Goal: Transaction & Acquisition: Subscribe to service/newsletter

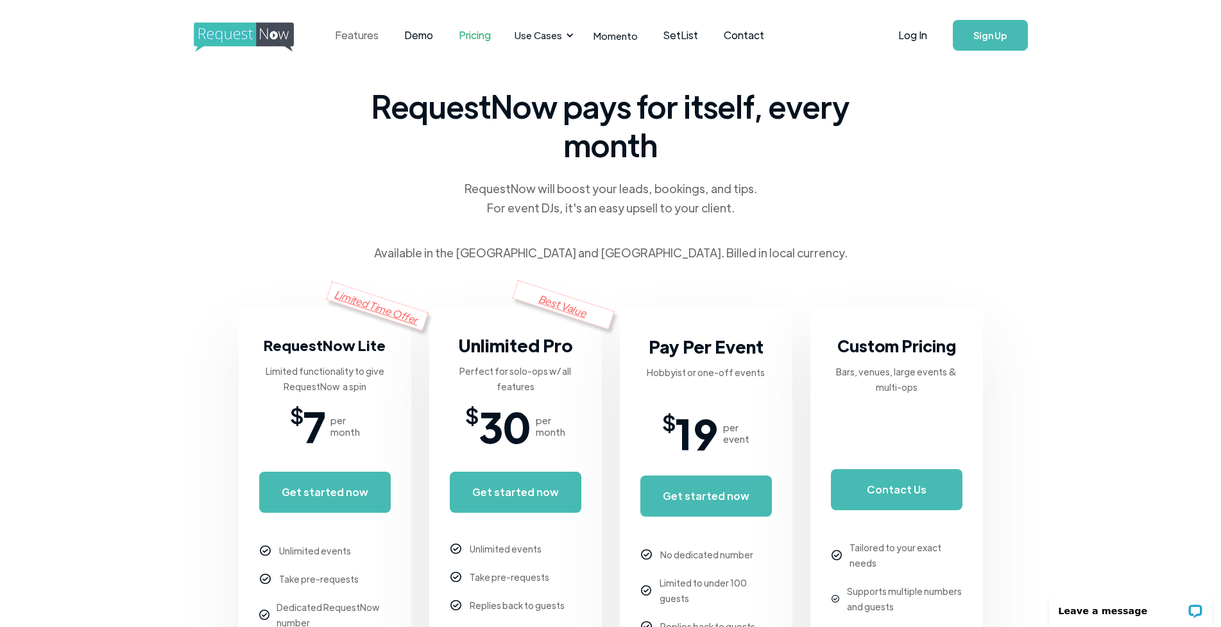
click at [353, 36] on link "Features" at bounding box center [356, 35] width 69 height 40
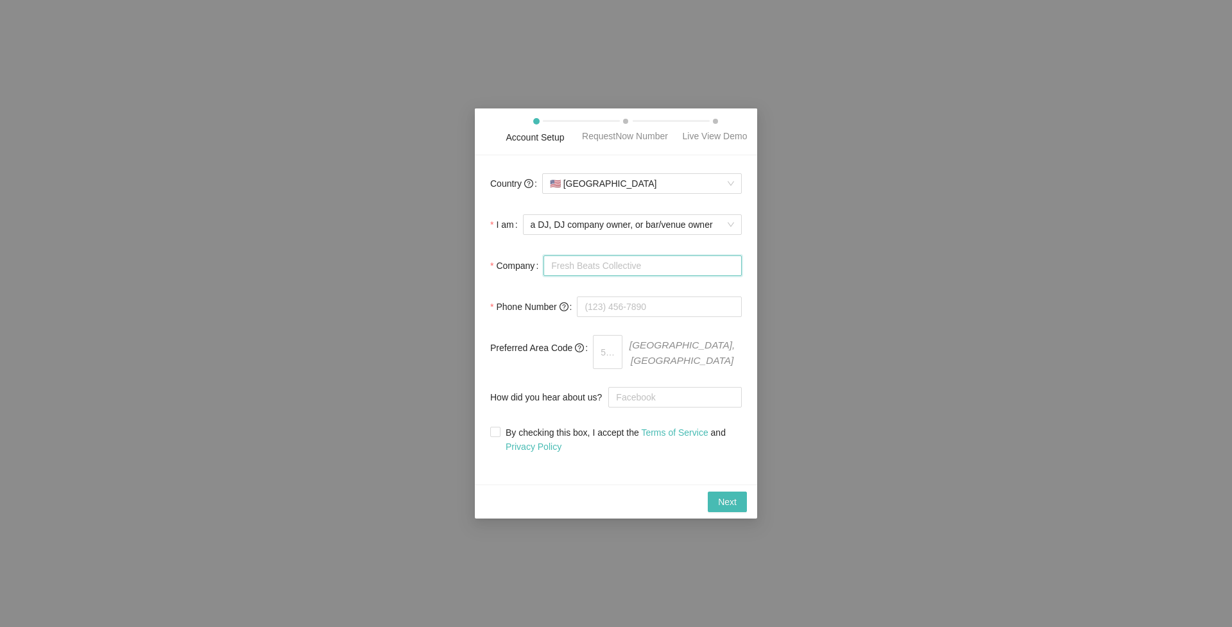
click at [669, 272] on input "Company" at bounding box center [643, 265] width 198 height 21
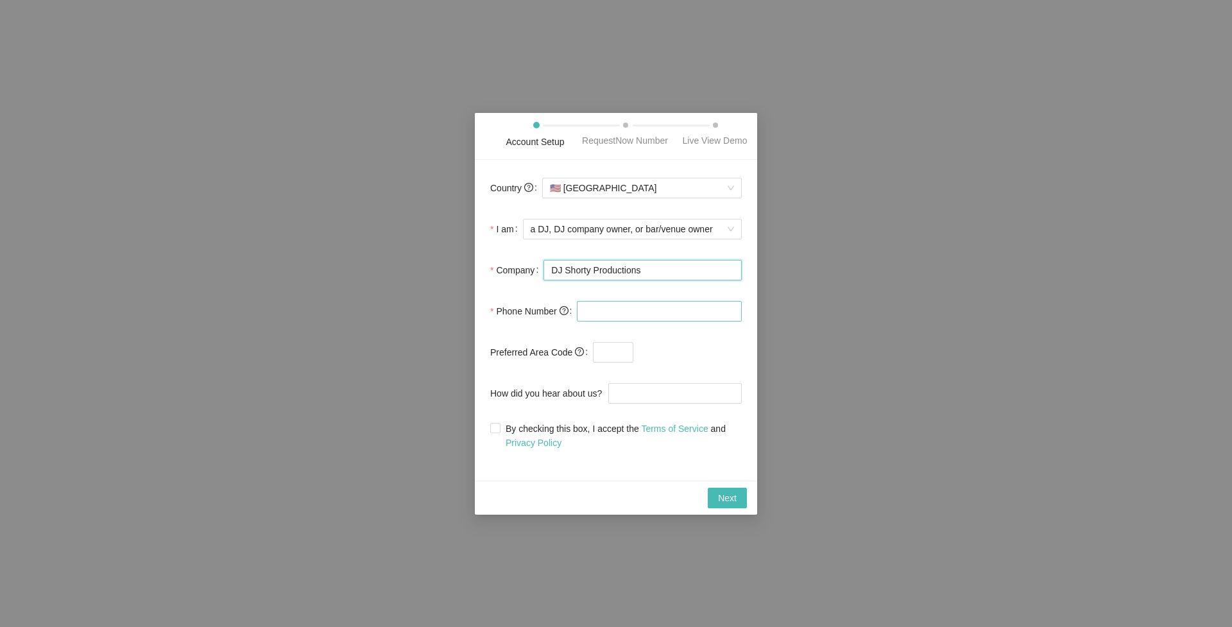
type input "DJ Shorty Productions"
click at [673, 307] on input "tel" at bounding box center [659, 311] width 165 height 21
type input "[PHONE_NUMBER]"
click at [667, 397] on input "How did you hear about us?" at bounding box center [675, 393] width 134 height 21
type input "f"
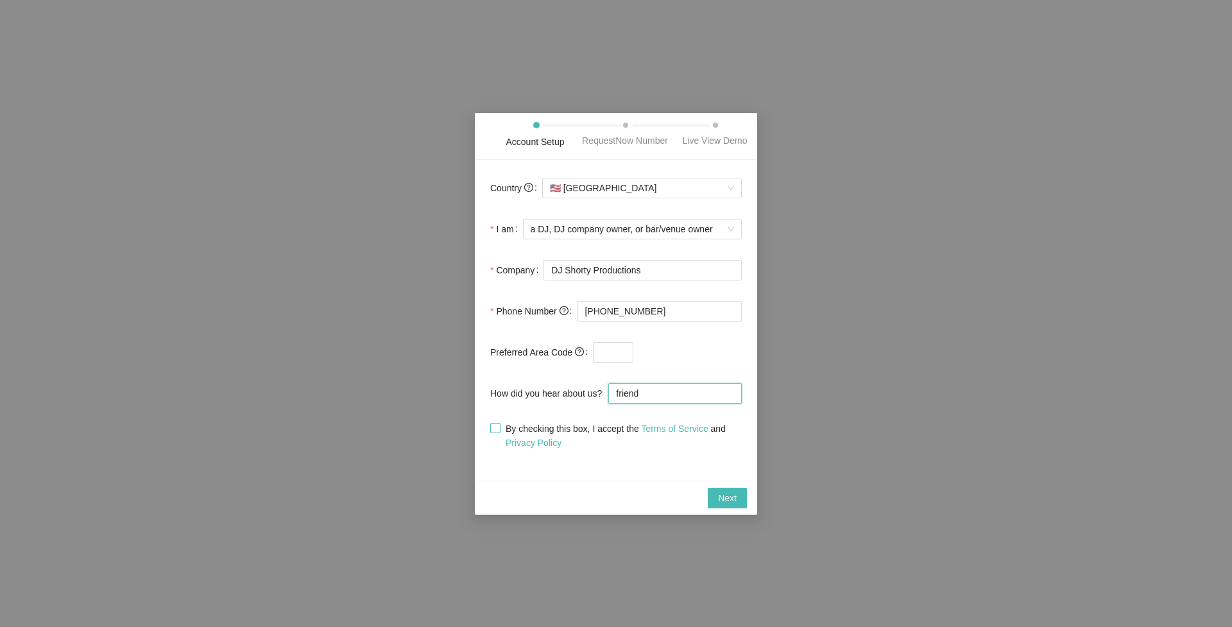
type input "friend"
click at [493, 426] on input "By checking this box, I accept the Terms of Service and Privacy Policy" at bounding box center [494, 427] width 9 height 9
checkbox input "true"
click at [723, 497] on span "Next" at bounding box center [727, 498] width 19 height 14
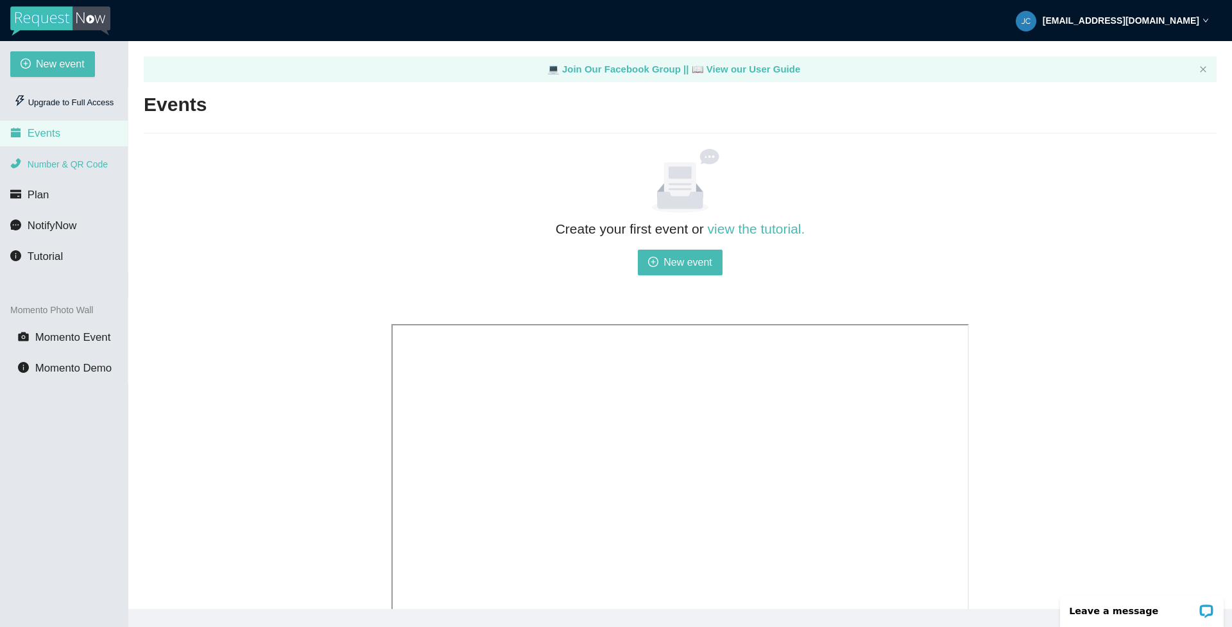
click at [58, 160] on span "Number & QR Code" at bounding box center [68, 164] width 80 height 10
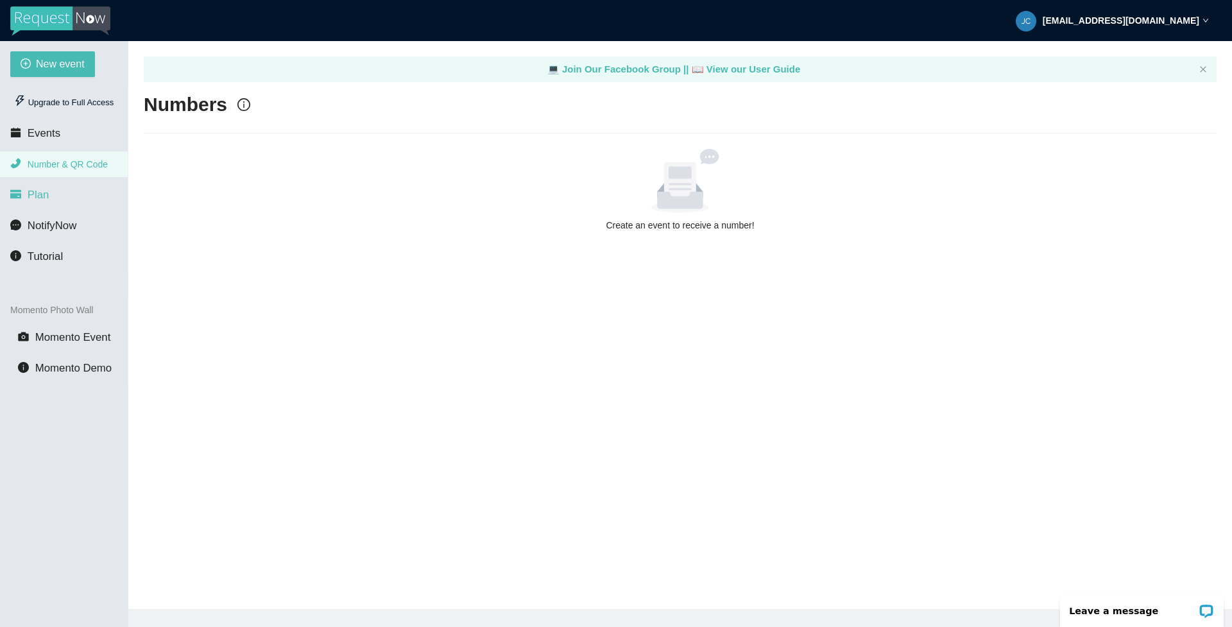
click at [41, 194] on span "Plan" at bounding box center [39, 195] width 22 height 12
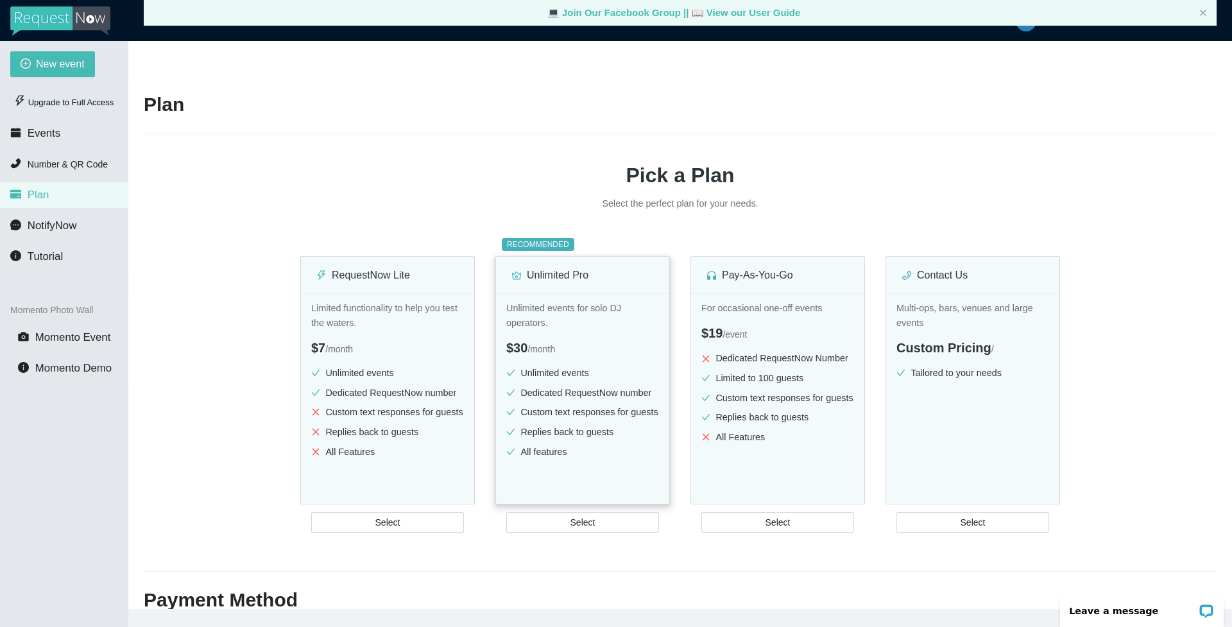
click at [625, 350] on div "$30 / month" at bounding box center [582, 348] width 153 height 20
click at [611, 349] on div "$30 / month" at bounding box center [582, 348] width 153 height 20
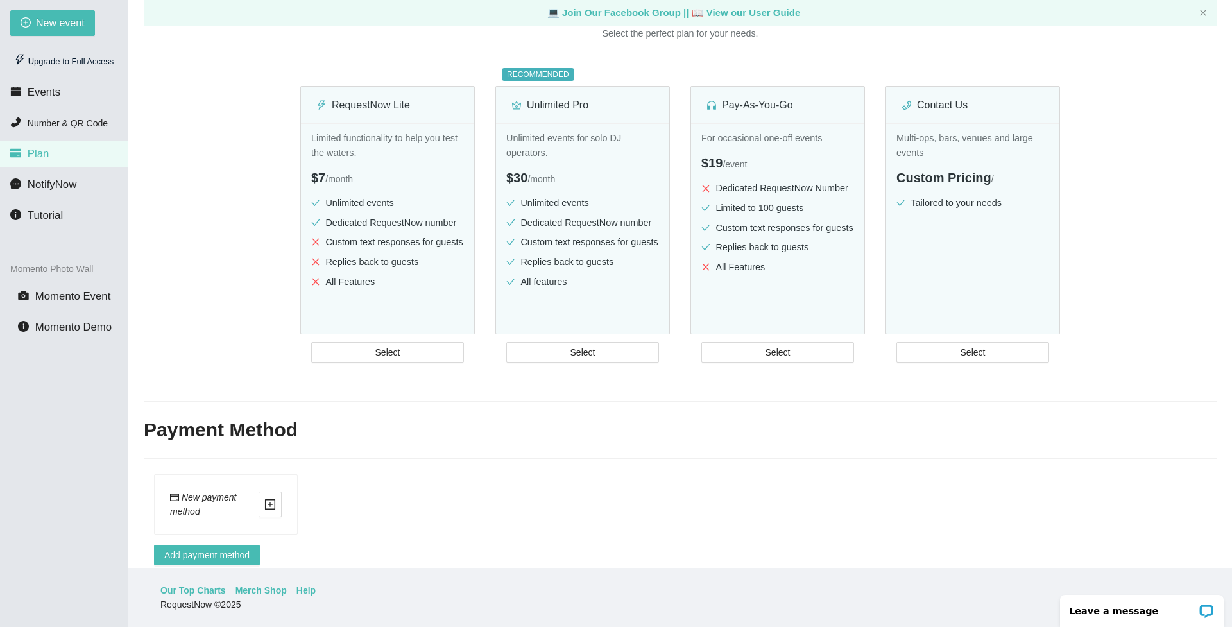
scroll to position [153, 0]
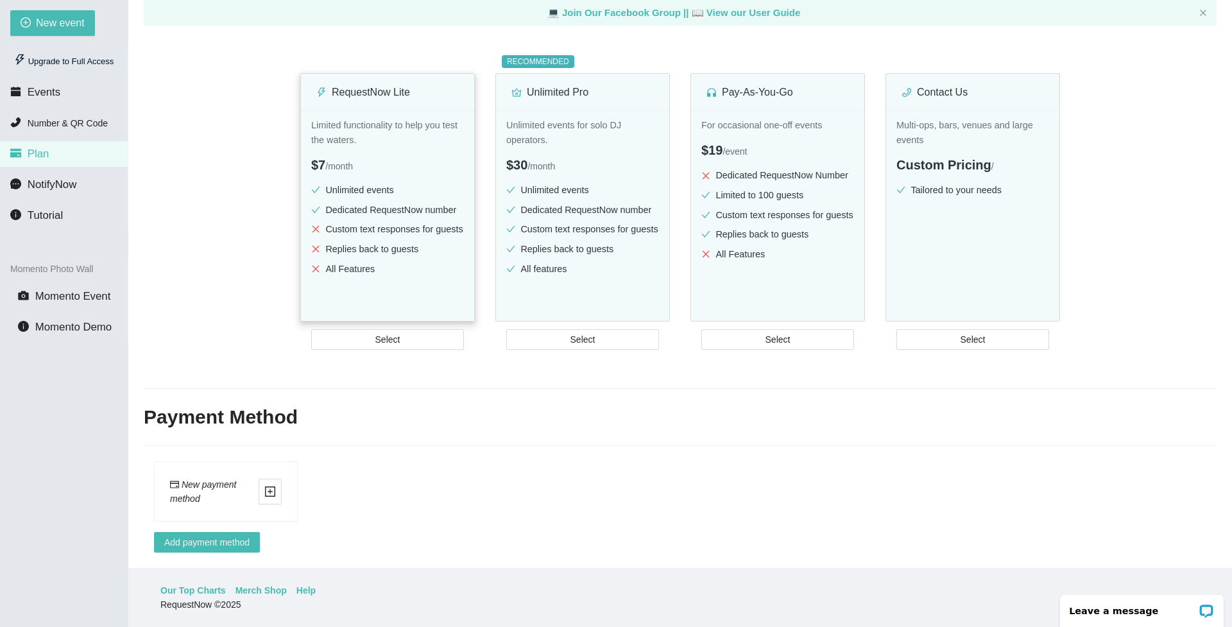
click at [397, 242] on li "Replies back to guests" at bounding box center [387, 249] width 153 height 15
click at [406, 330] on button "Select" at bounding box center [387, 339] width 153 height 21
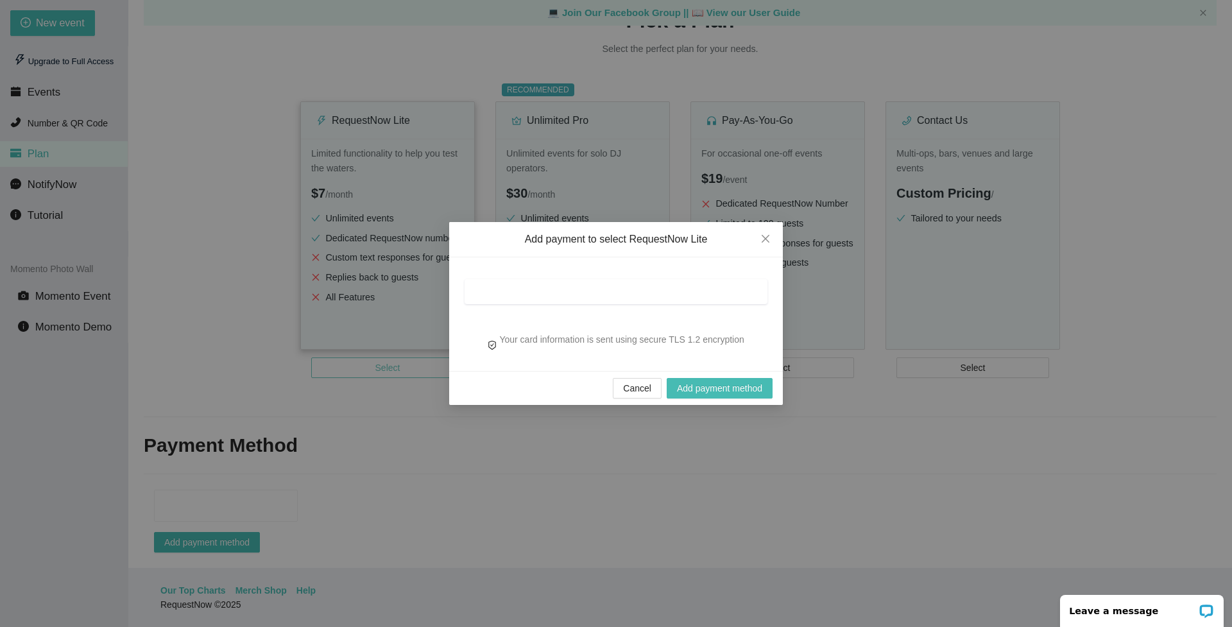
scroll to position [125, 0]
click at [767, 237] on icon "close" at bounding box center [766, 239] width 8 height 8
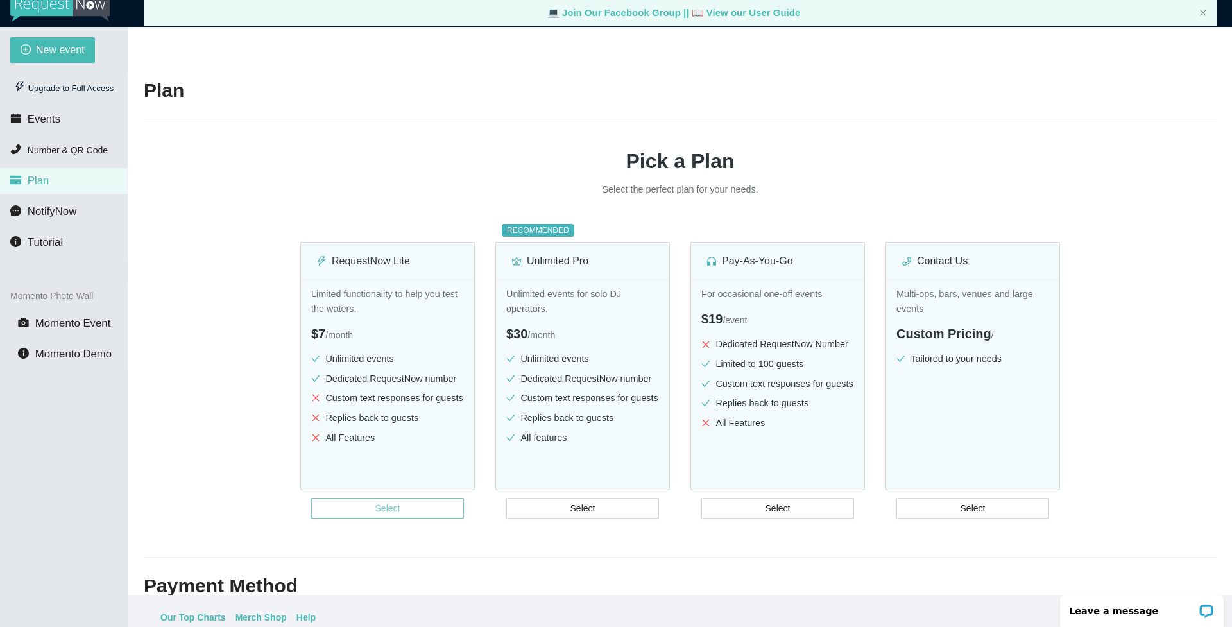
scroll to position [0, 0]
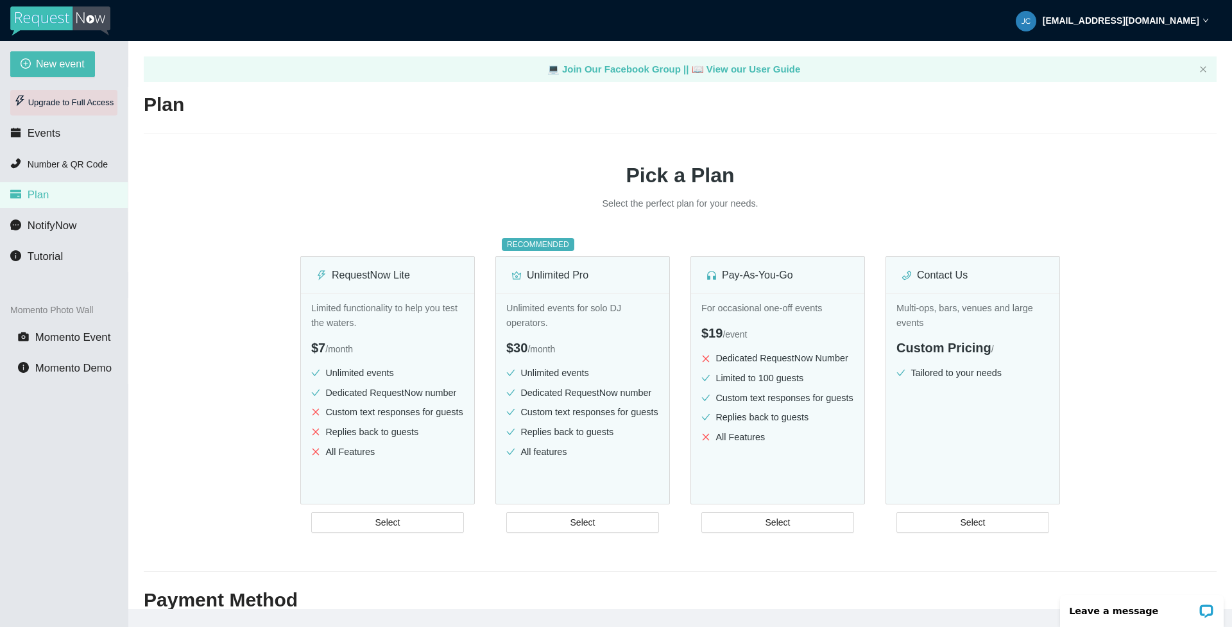
click at [66, 101] on div "Upgrade to Full Access" at bounding box center [63, 103] width 107 height 26
click at [82, 167] on span "Number & QR Code" at bounding box center [68, 164] width 80 height 10
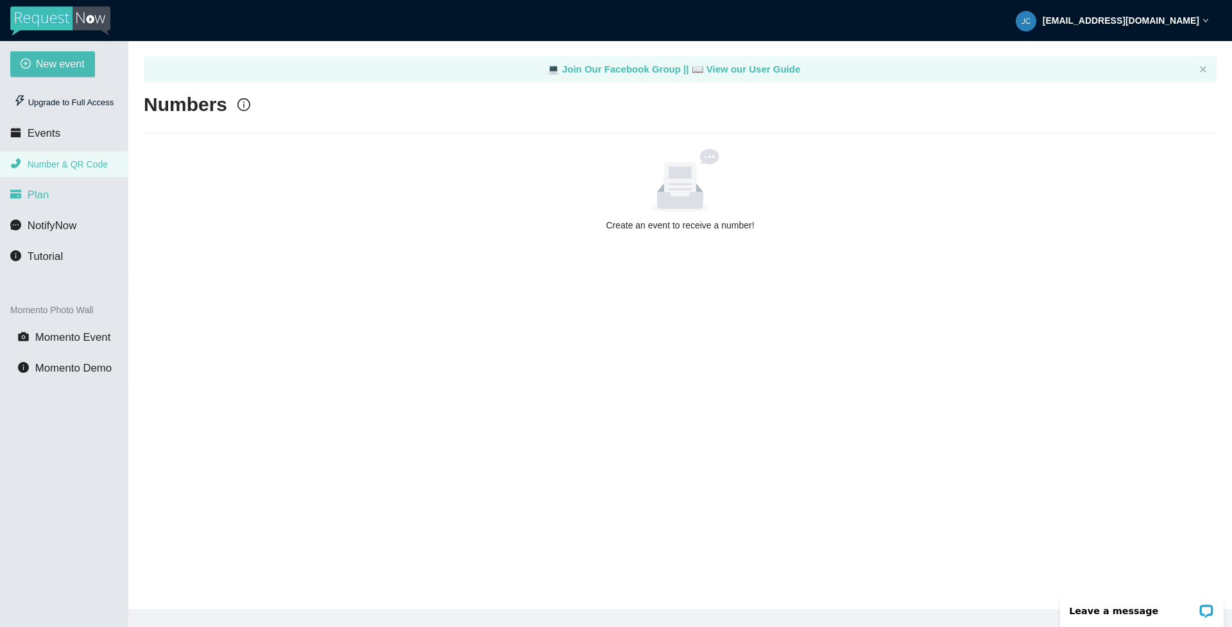
click at [38, 189] on span "Plan" at bounding box center [39, 195] width 22 height 12
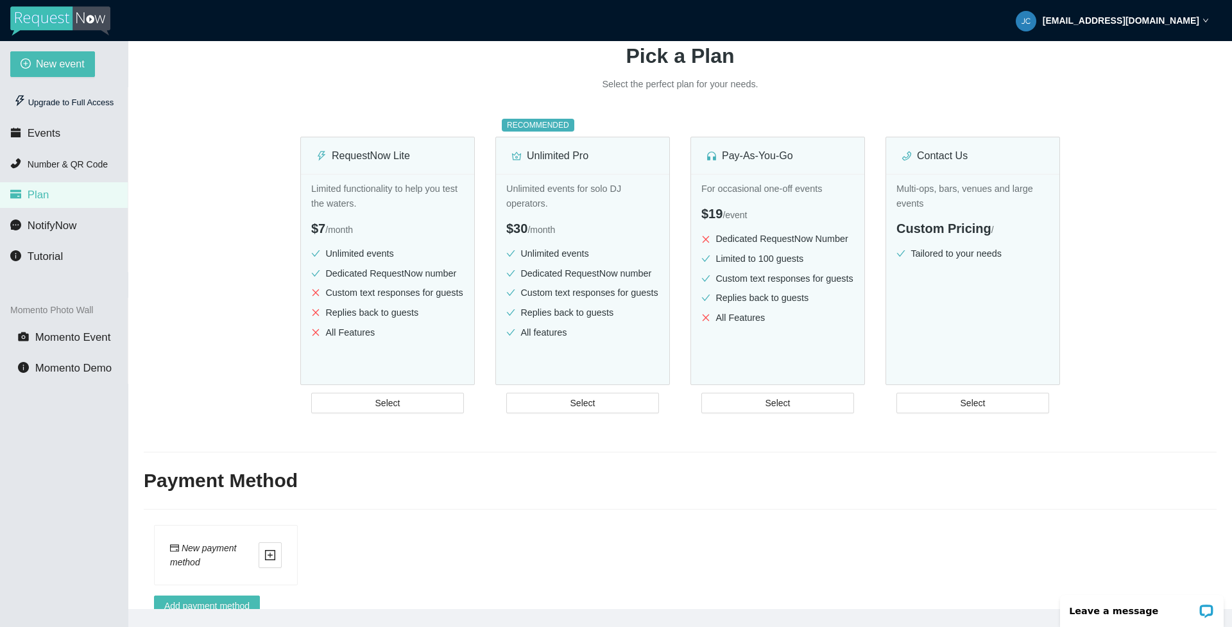
scroll to position [128, 0]
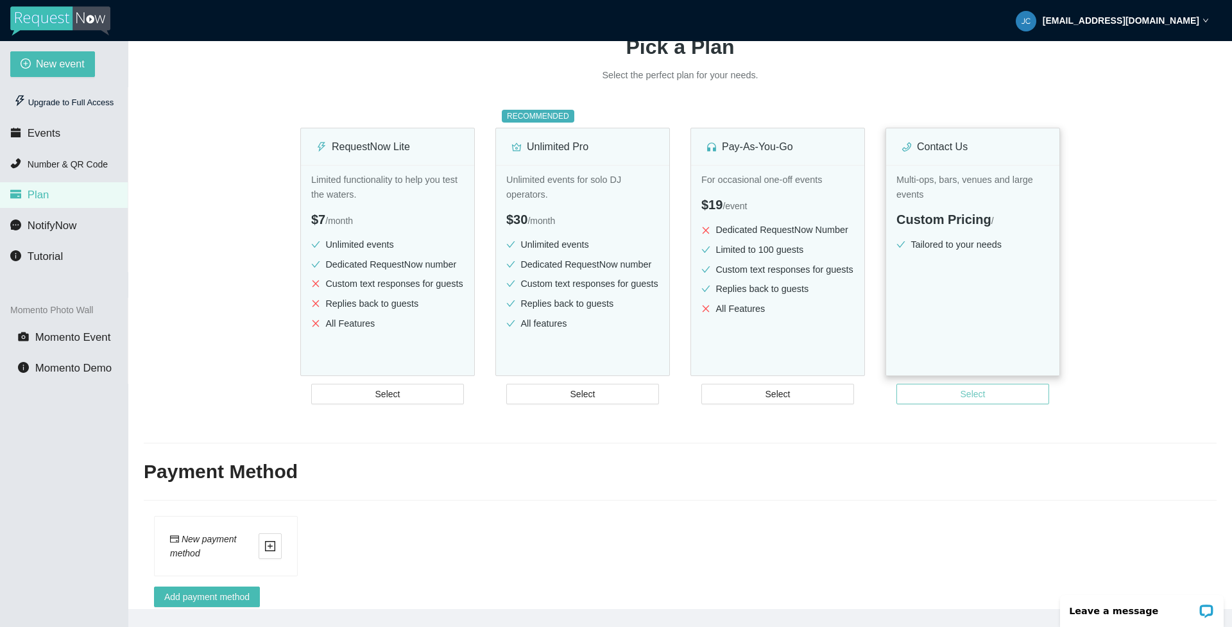
click at [971, 396] on span "Select" at bounding box center [973, 394] width 25 height 14
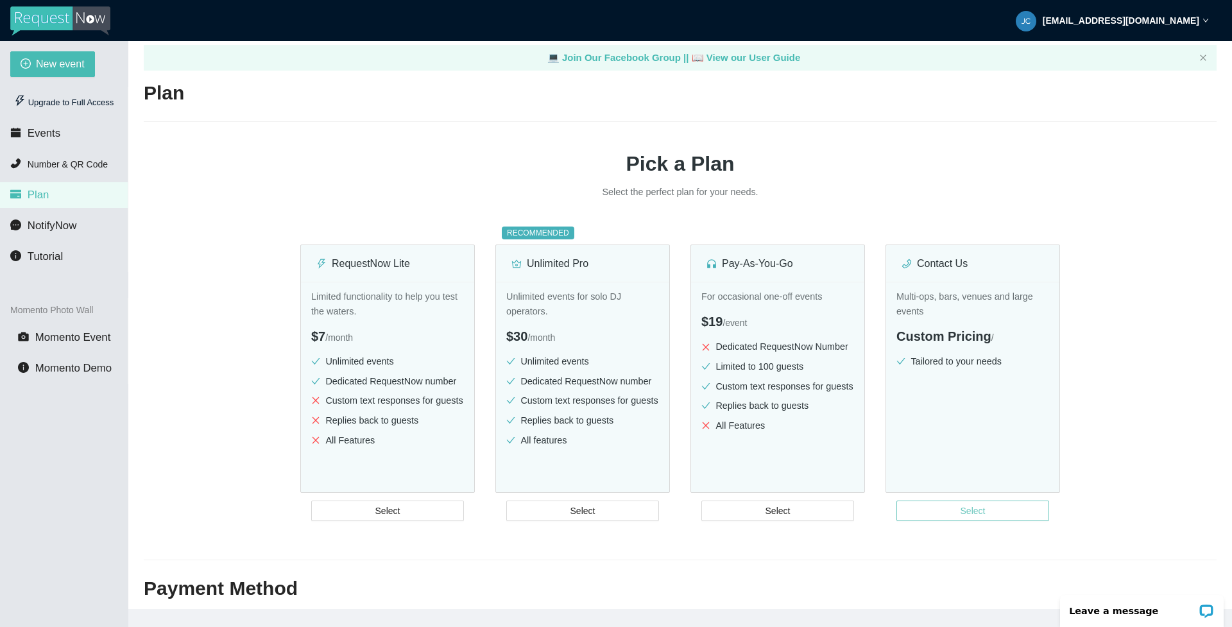
scroll to position [0, 0]
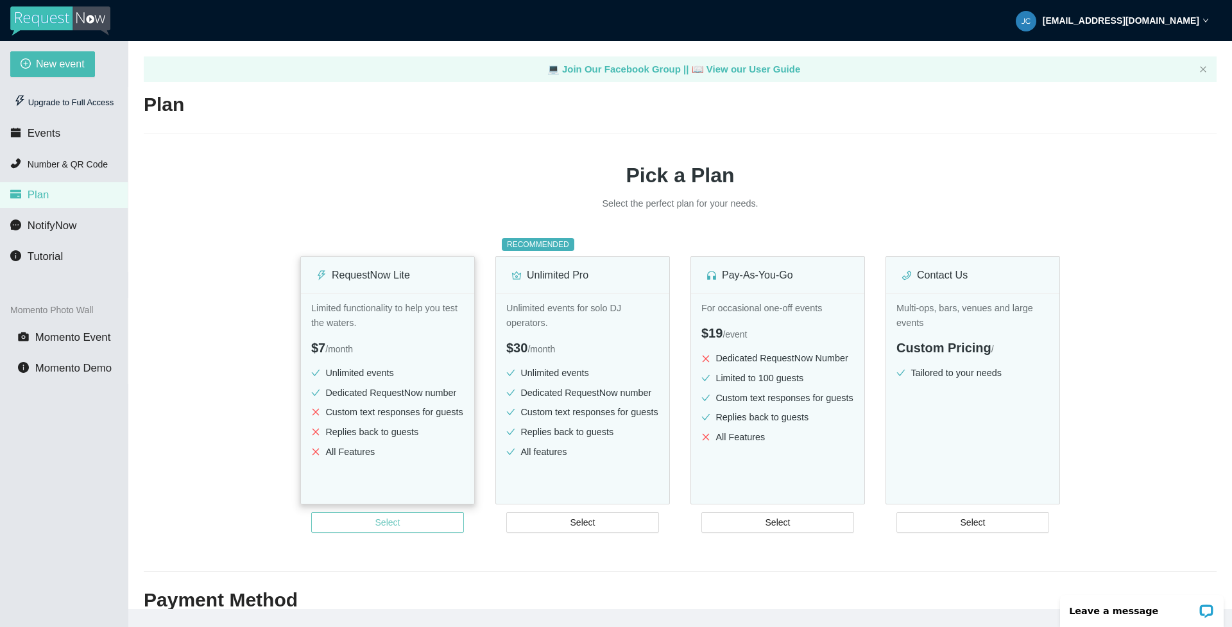
click at [411, 524] on button "Select" at bounding box center [387, 522] width 153 height 21
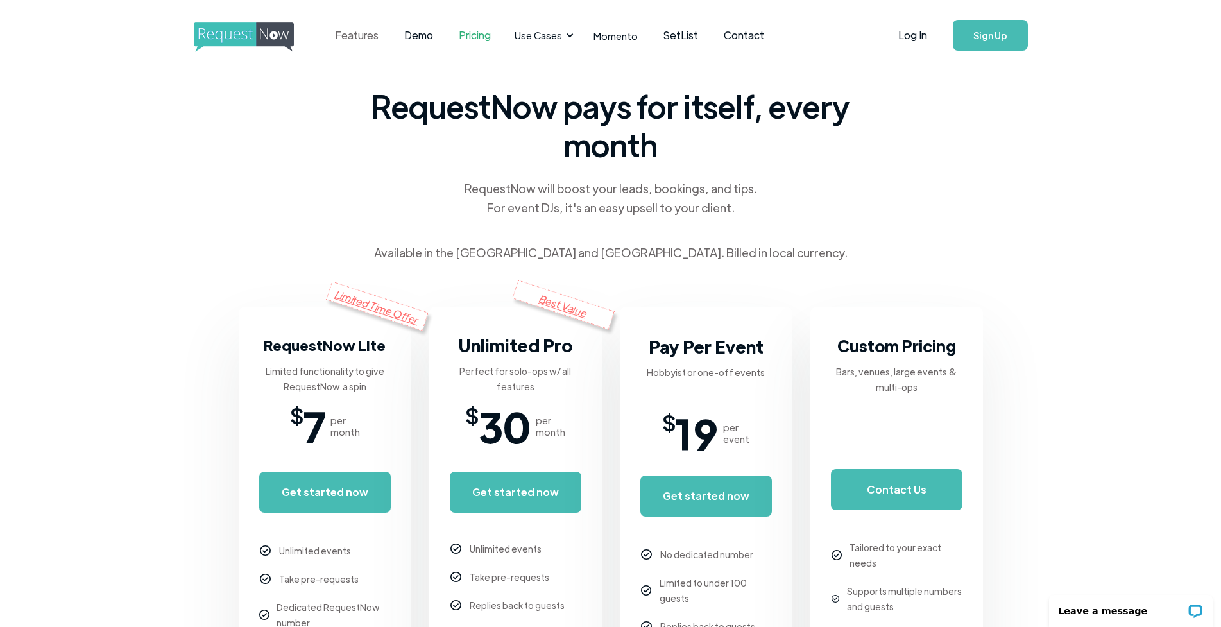
click at [348, 33] on link "Features" at bounding box center [356, 35] width 69 height 40
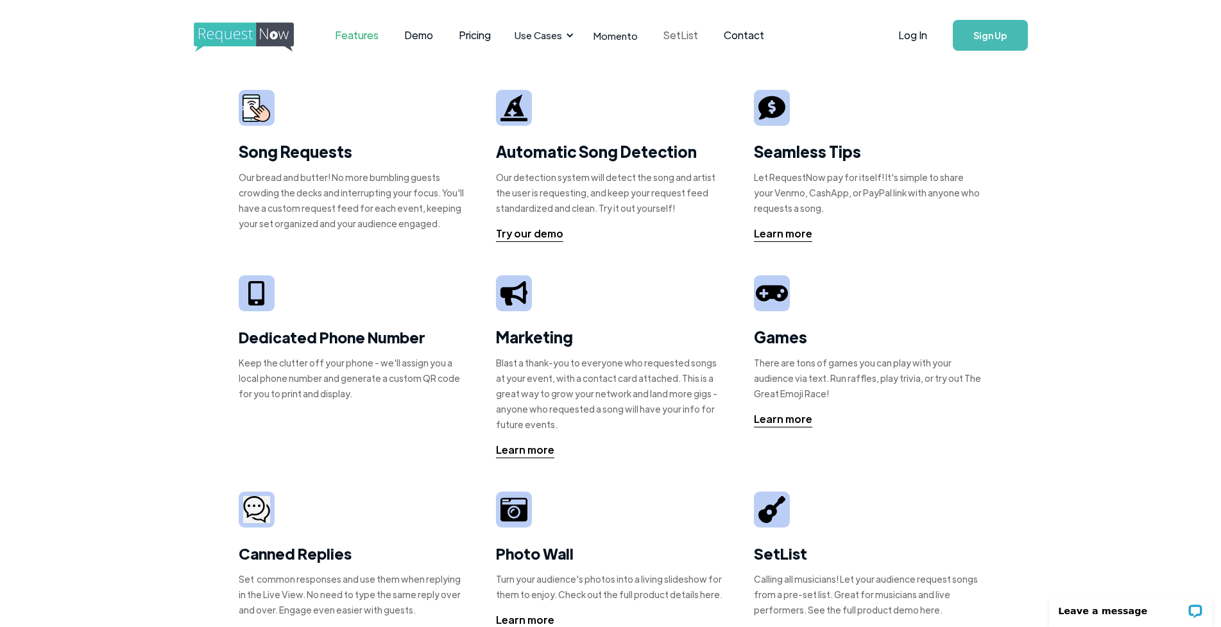
click at [671, 32] on link "SetList" at bounding box center [681, 35] width 60 height 40
